Goal: Task Accomplishment & Management: Complete application form

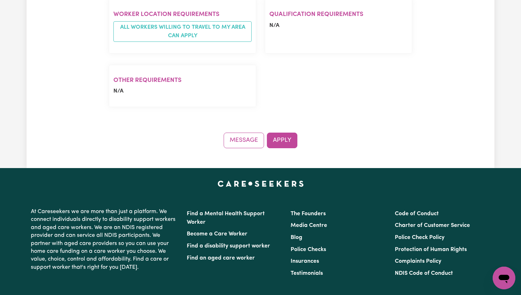
scroll to position [550, 0]
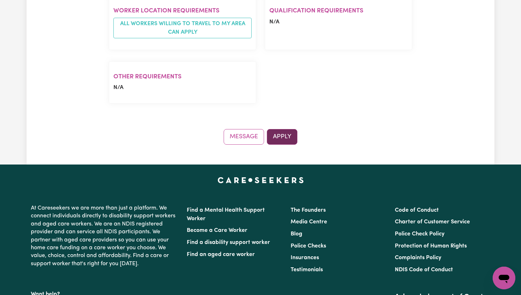
click at [280, 129] on button "Apply" at bounding box center [282, 137] width 30 height 16
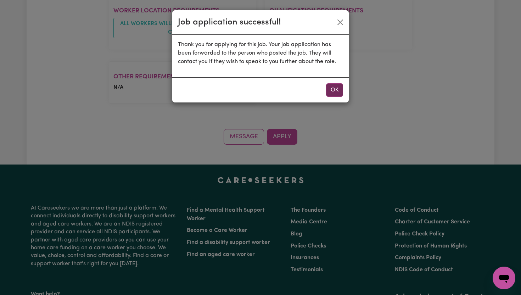
click at [340, 94] on button "OK" at bounding box center [334, 89] width 17 height 13
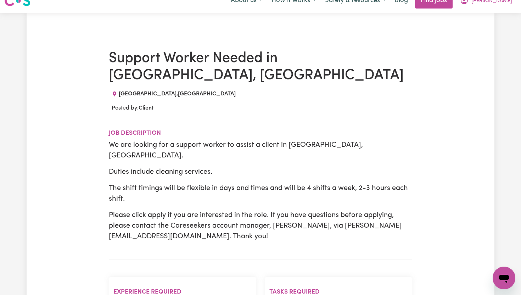
scroll to position [29, 0]
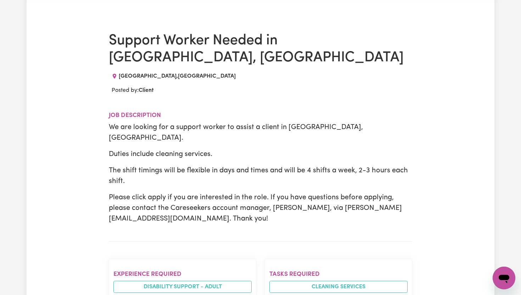
click at [179, 211] on p "Please click apply if you are interested in the role. If you have questions bef…" at bounding box center [261, 208] width 304 height 32
drag, startPoint x: 111, startPoint y: 207, endPoint x: 205, endPoint y: 207, distance: 94.0
click at [205, 207] on p "Please click apply if you are interested in the role. If you have questions bef…" at bounding box center [261, 208] width 304 height 32
copy p "[PERSON_NAME][EMAIL_ADDRESS][DOMAIN_NAME]"
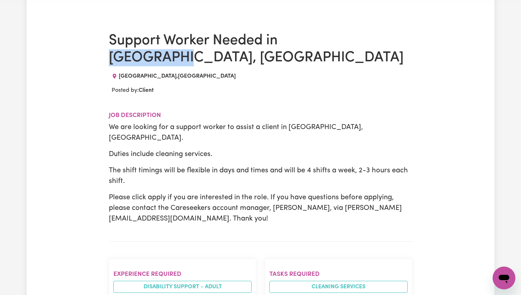
drag, startPoint x: 285, startPoint y: 36, endPoint x: 351, endPoint y: 38, distance: 66.0
click at [352, 38] on h1 "Support Worker Needed in [GEOGRAPHIC_DATA], [GEOGRAPHIC_DATA]" at bounding box center [261, 49] width 304 height 34
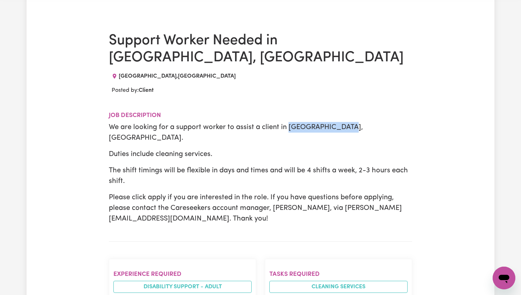
drag, startPoint x: 288, startPoint y: 123, endPoint x: 344, endPoint y: 123, distance: 56.4
click at [344, 123] on p "We are looking for a support worker to assist a client in [GEOGRAPHIC_DATA], [G…" at bounding box center [261, 132] width 304 height 21
copy p "[GEOGRAPHIC_DATA]"
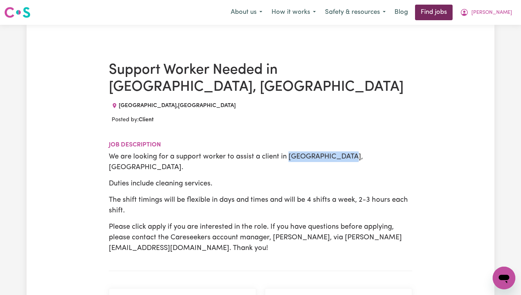
click at [436, 15] on link "Find jobs" at bounding box center [434, 13] width 38 height 16
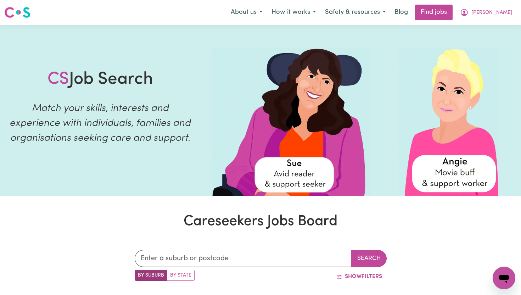
click at [189, 274] on label "By State" at bounding box center [181, 275] width 28 height 11
click at [139, 274] on input "By State" at bounding box center [137, 272] width 5 height 5
radio input "true"
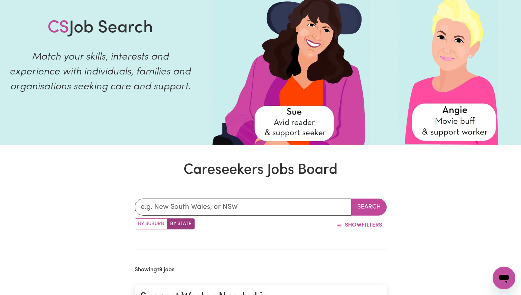
scroll to position [60, 0]
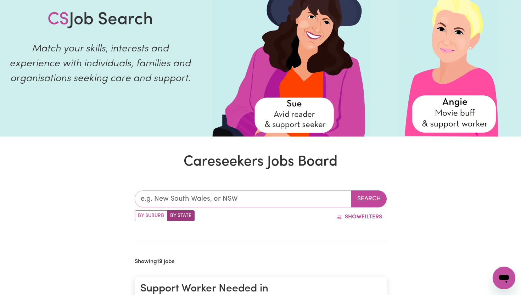
click at [219, 200] on input "text" at bounding box center [243, 198] width 217 height 17
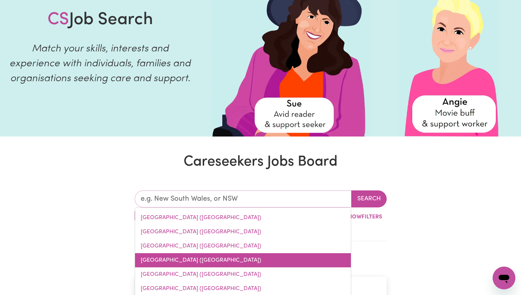
click at [188, 262] on link "[GEOGRAPHIC_DATA] ([GEOGRAPHIC_DATA])" at bounding box center [243, 260] width 216 height 14
type input "[GEOGRAPHIC_DATA] ([GEOGRAPHIC_DATA])"
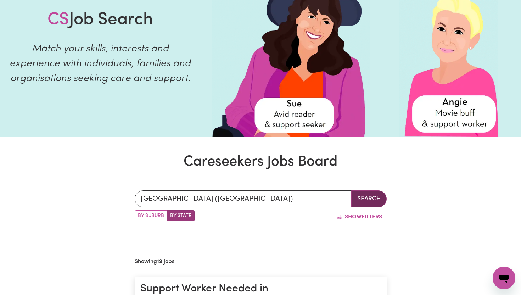
click at [365, 199] on button "Search" at bounding box center [368, 198] width 35 height 17
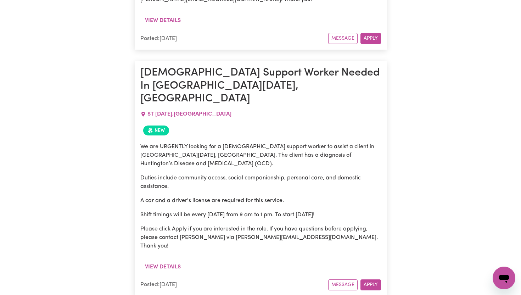
scroll to position [1098, 0]
click at [370, 279] on button "Apply" at bounding box center [371, 284] width 21 height 11
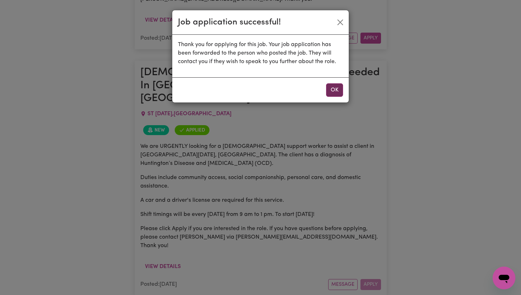
click at [333, 92] on button "OK" at bounding box center [334, 89] width 17 height 13
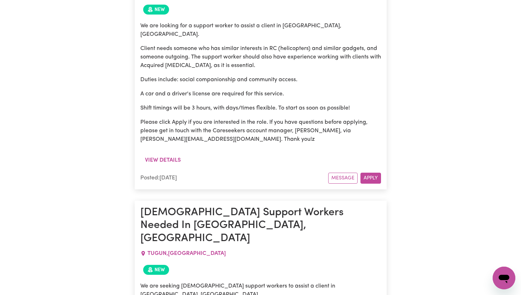
scroll to position [2330, 0]
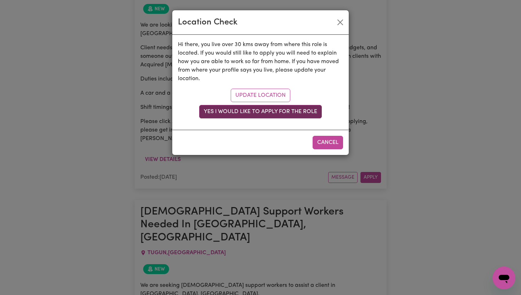
click at [271, 111] on button "Yes I would like to apply for the role" at bounding box center [260, 111] width 123 height 13
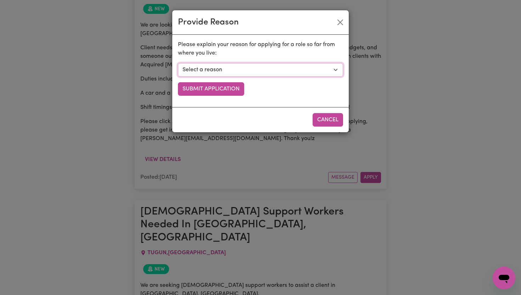
click at [227, 72] on select "Select a reason I currently travel to this area for work or other personal reas…" at bounding box center [260, 69] width 165 height 13
select select "I am open to longer shifts that make the travel worthwhile"
click at [178, 63] on select "Select a reason I currently travel to this area for work or other personal reas…" at bounding box center [260, 69] width 165 height 13
click at [220, 88] on button "Submit Application" at bounding box center [211, 88] width 66 height 13
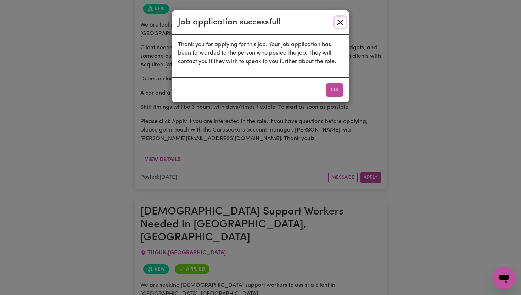
click at [340, 24] on button "Close" at bounding box center [340, 22] width 11 height 11
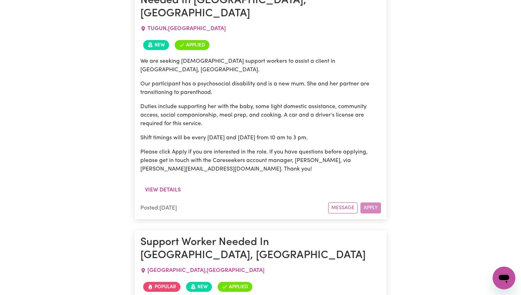
scroll to position [2554, 0]
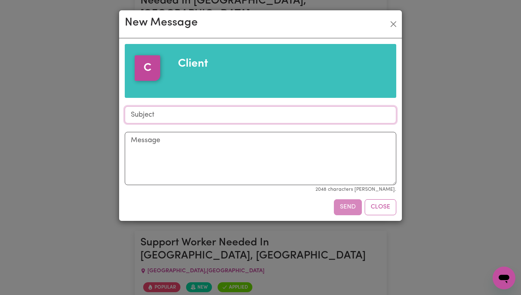
click at [188, 122] on input "Subject" at bounding box center [261, 114] width 272 height 17
type input "Expression of Interest SW"
click at [196, 151] on textarea "Message" at bounding box center [261, 158] width 272 height 53
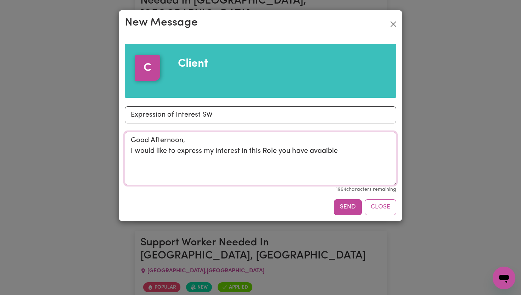
click at [318, 154] on textarea "Good Afternoon, I would like to express my interest in this Role you have avaai…" at bounding box center [261, 158] width 272 height 53
type textarea "Good Afternoon, I would like to express my interest in this Role you have Avail…"
click at [354, 209] on button "Send" at bounding box center [348, 207] width 28 height 16
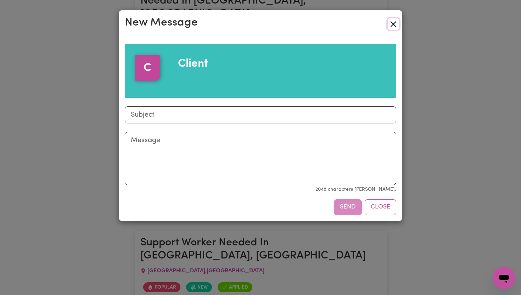
click at [395, 20] on button "Close" at bounding box center [393, 23] width 11 height 11
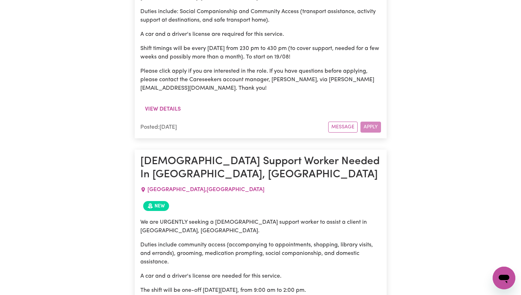
scroll to position [3096, 0]
